Goal: Task Accomplishment & Management: Manage account settings

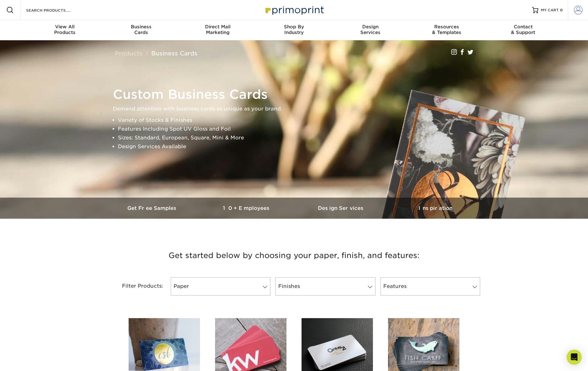
type input "[EMAIL_ADDRESS][DOMAIN_NAME]"
click at [578, 9] on span at bounding box center [578, 10] width 9 height 9
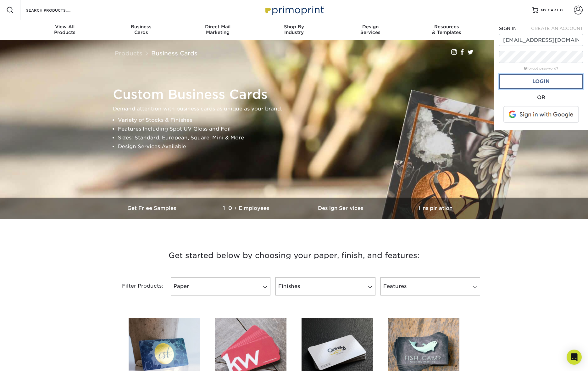
click at [537, 79] on link "Login" at bounding box center [541, 81] width 84 height 14
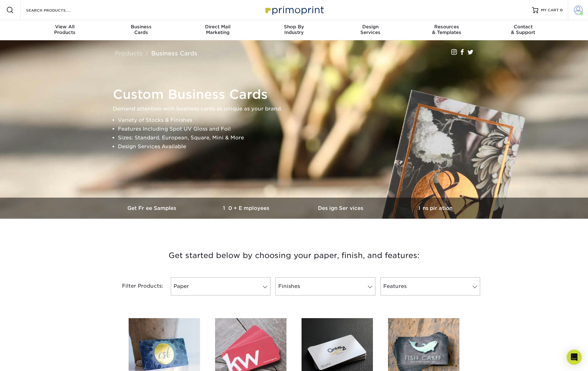
click at [581, 12] on span at bounding box center [581, 13] width 3 height 3
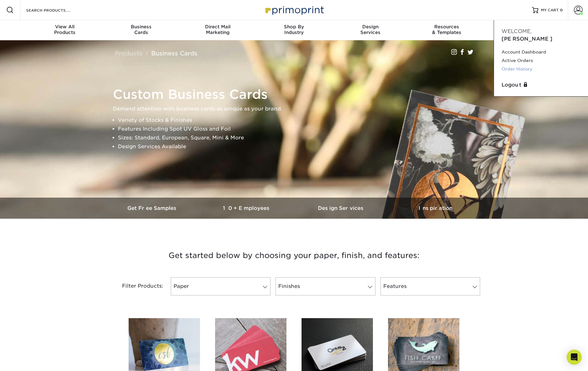
click at [516, 65] on link "Order History" at bounding box center [541, 69] width 79 height 8
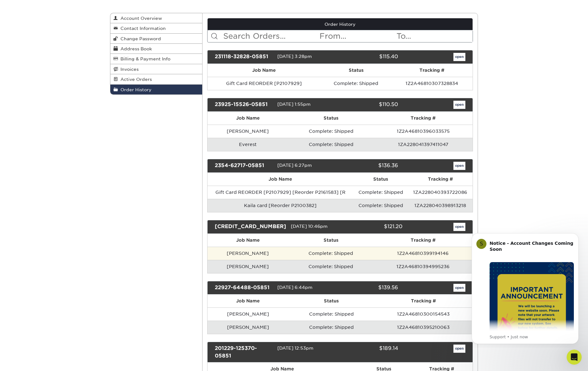
scroll to position [60, 0]
